Goal: Task Accomplishment & Management: Use online tool/utility

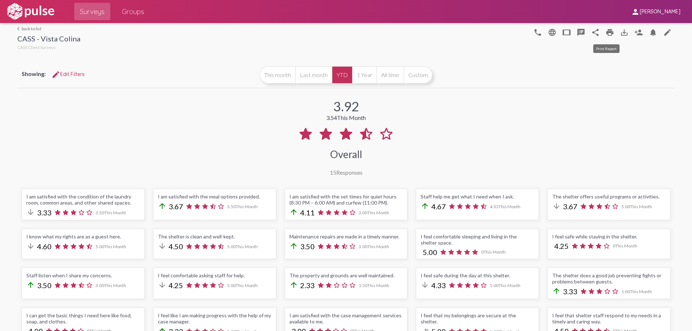
click at [608, 35] on mat-icon "print" at bounding box center [610, 32] width 9 height 9
click at [34, 26] on link "arrow_back_ios back to list" at bounding box center [48, 28] width 63 height 5
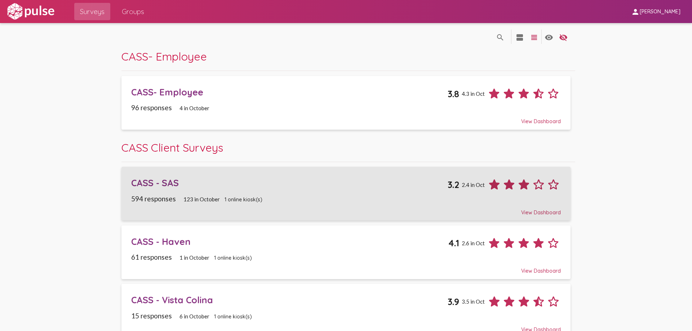
click at [163, 176] on div "CASS - SAS 3.2 2.4 in Oct" at bounding box center [345, 182] width 429 height 20
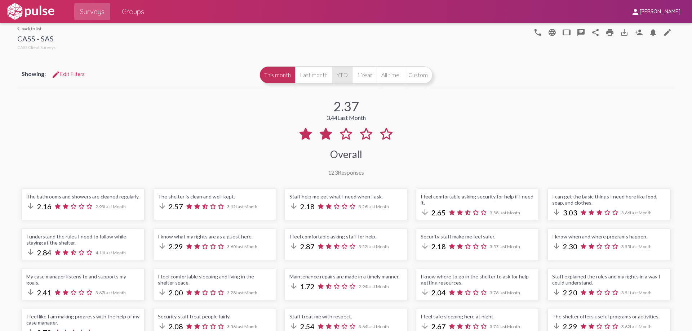
click at [335, 80] on button "YTD" at bounding box center [342, 74] width 20 height 17
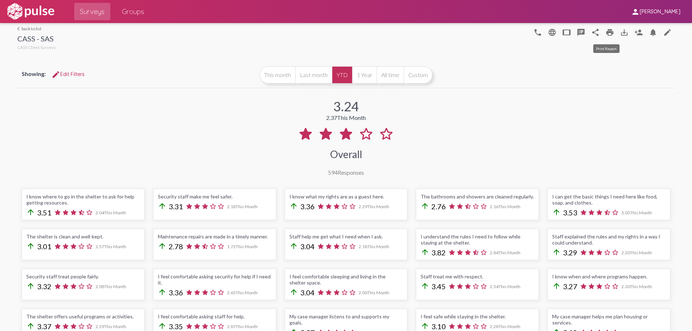
click at [608, 32] on mat-icon "print" at bounding box center [610, 32] width 9 height 9
click at [33, 26] on link "arrow_back_ios back to list" at bounding box center [36, 28] width 39 height 5
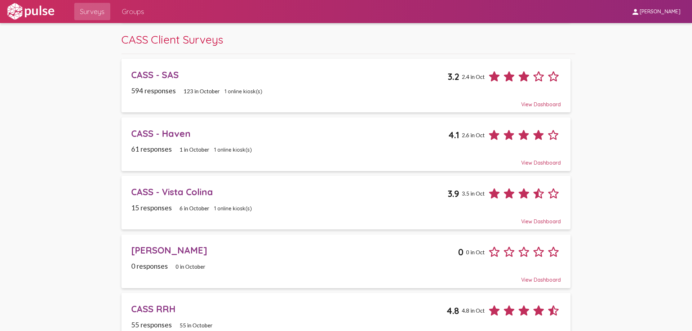
scroll to position [129, 0]
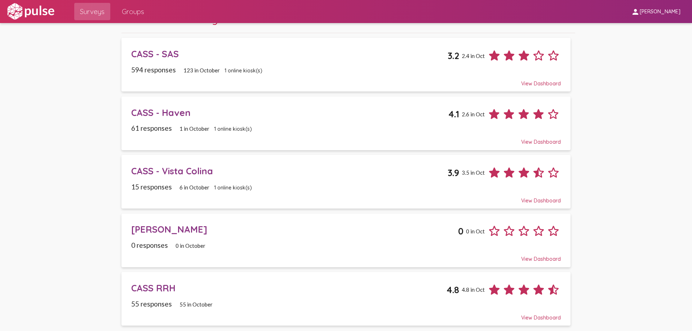
click at [170, 111] on div "CASS - Haven" at bounding box center [289, 112] width 317 height 11
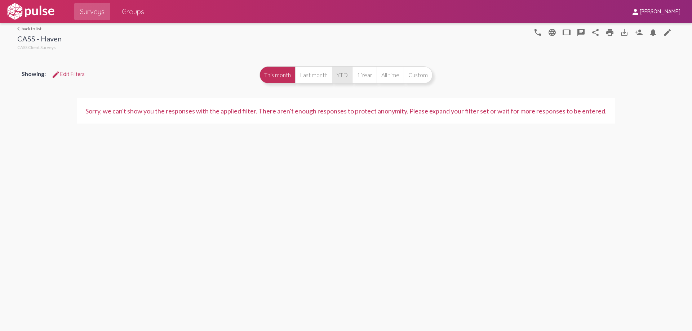
click at [339, 74] on button "YTD" at bounding box center [342, 74] width 20 height 17
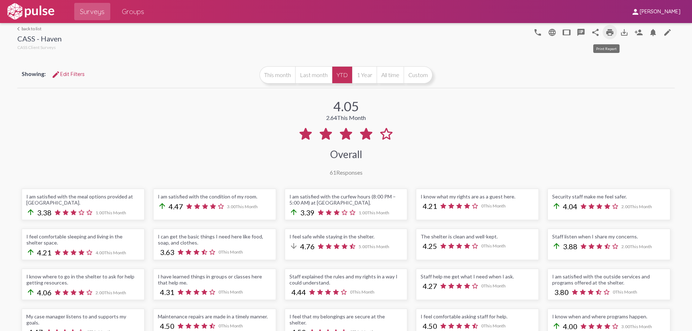
click at [604, 37] on link "print" at bounding box center [610, 32] width 14 height 14
click at [25, 26] on link "arrow_back_ios back to list" at bounding box center [39, 28] width 44 height 5
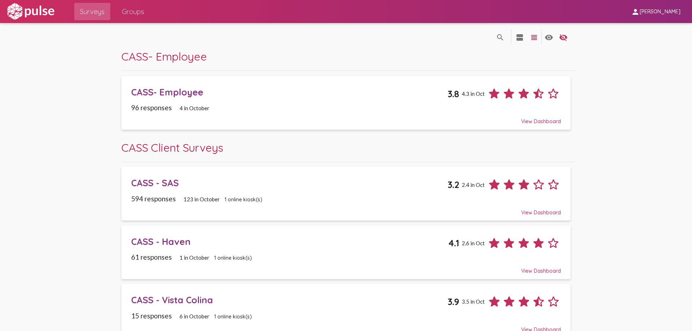
scroll to position [129, 0]
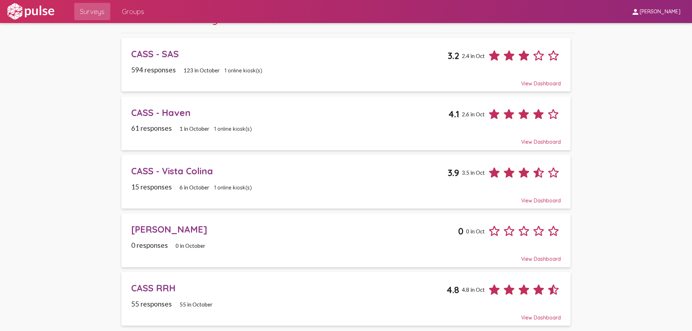
click at [145, 283] on div "CASS RRH" at bounding box center [288, 288] width 315 height 11
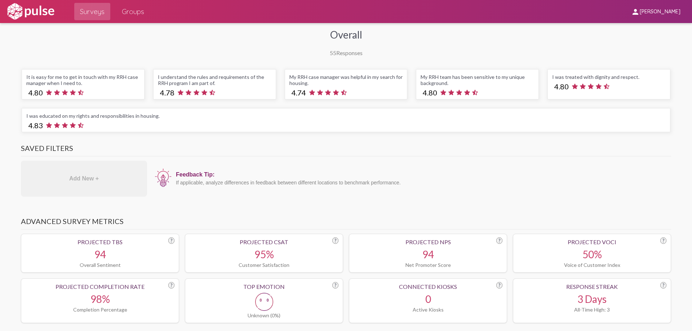
scroll to position [5, 0]
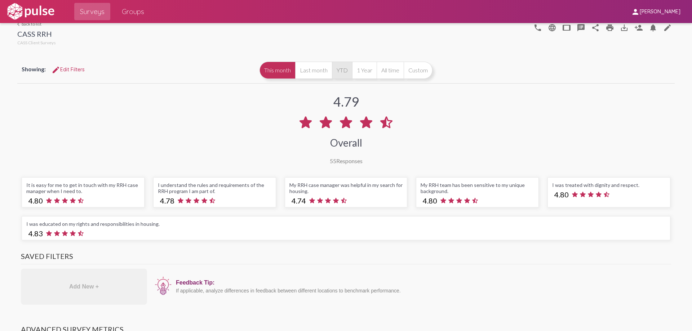
click at [338, 76] on button "YTD" at bounding box center [342, 70] width 20 height 17
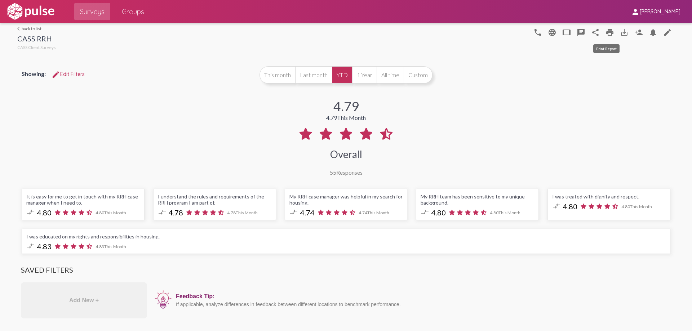
click at [606, 37] on link "print" at bounding box center [610, 32] width 14 height 14
click at [22, 27] on link "arrow_back_ios back to list" at bounding box center [36, 28] width 39 height 5
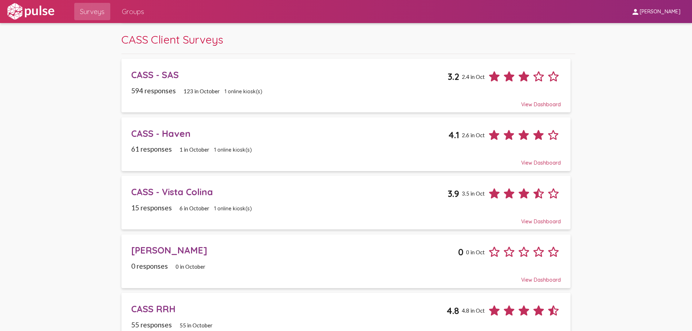
scroll to position [129, 0]
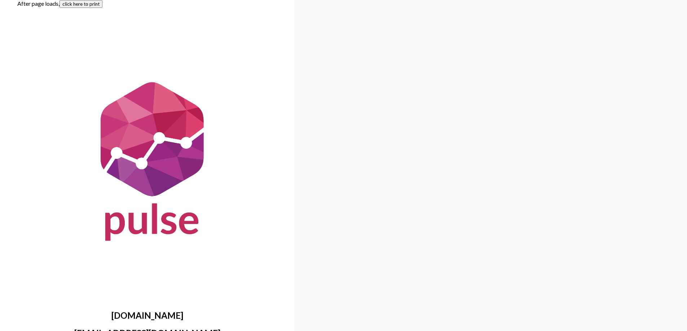
click at [80, 3] on button "click here to print" at bounding box center [80, 4] width 43 height 8
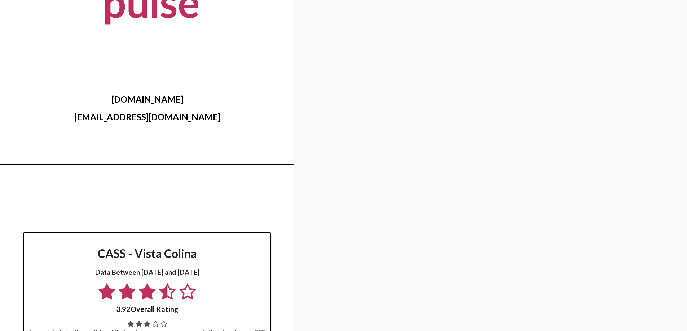
scroll to position [36, 0]
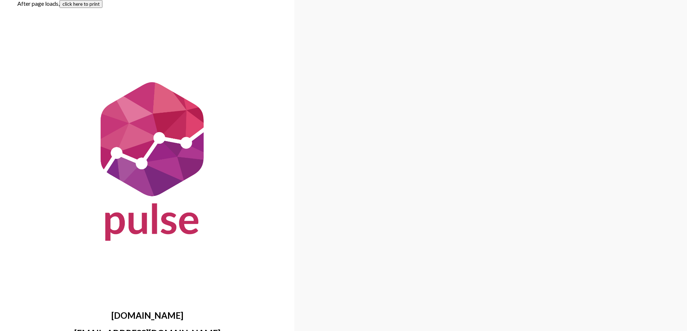
click at [97, 4] on button "click here to print" at bounding box center [80, 4] width 43 height 8
click at [93, 5] on button "click here to print" at bounding box center [80, 4] width 43 height 8
click at [92, 4] on button "click here to print" at bounding box center [80, 4] width 43 height 8
